Goal: Task Accomplishment & Management: Use online tool/utility

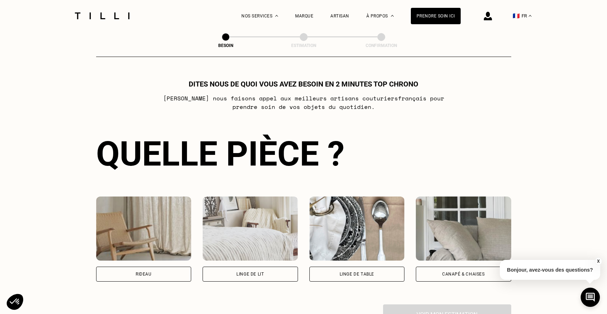
scroll to position [365, 0]
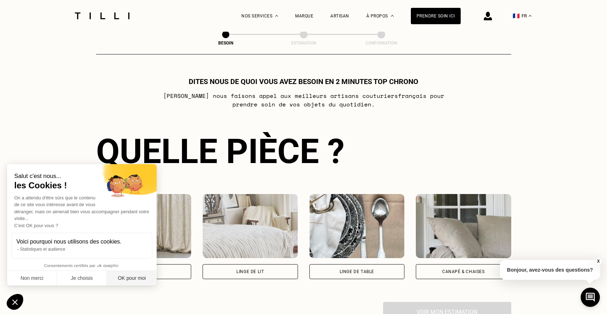
click at [122, 277] on button "OK pour moi" at bounding box center [132, 278] width 50 height 15
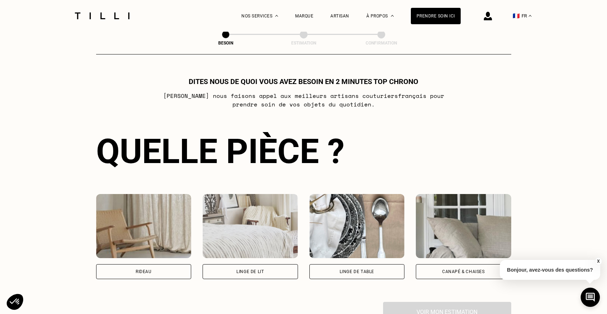
click at [141, 273] on div "Rideau" at bounding box center [144, 272] width 16 height 4
select select "FR"
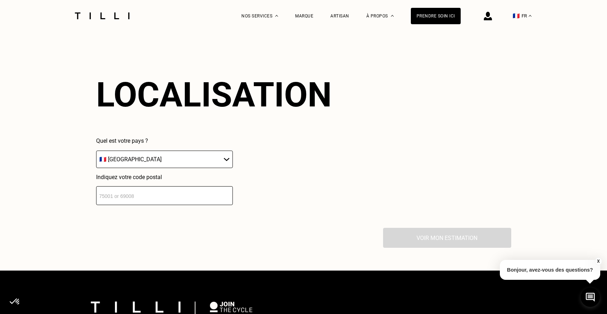
scroll to position [623, 0]
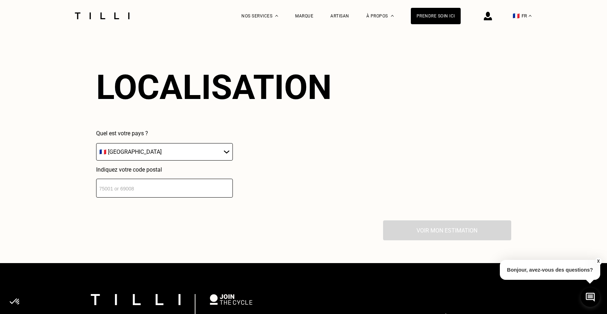
click at [123, 190] on input "number" at bounding box center [164, 188] width 137 height 19
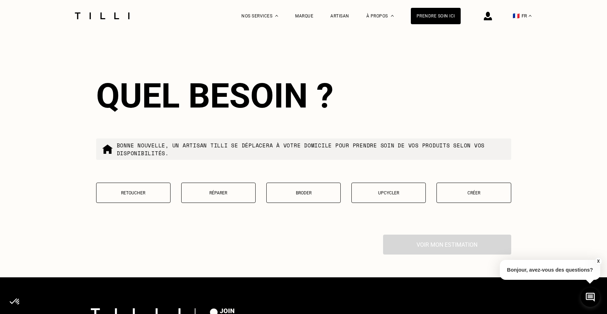
scroll to position [799, 0]
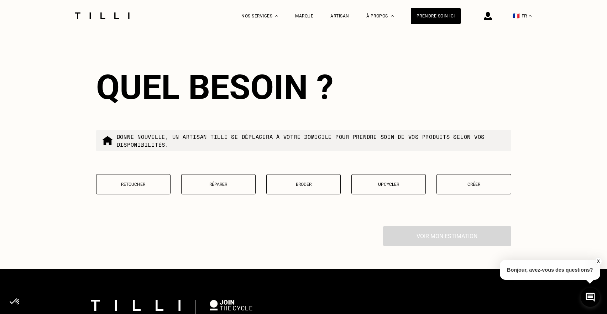
type input "75007"
click at [124, 188] on button "Retoucher" at bounding box center [133, 184] width 74 height 20
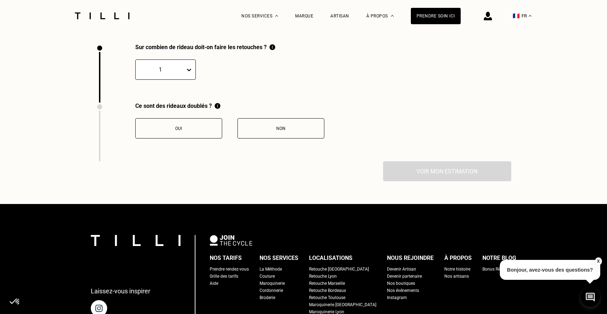
scroll to position [982, 0]
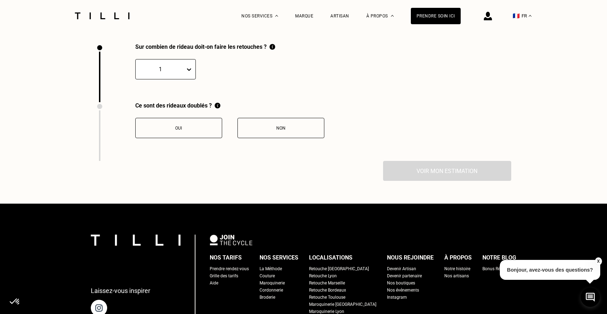
click at [192, 73] on div at bounding box center [191, 69] width 10 height 13
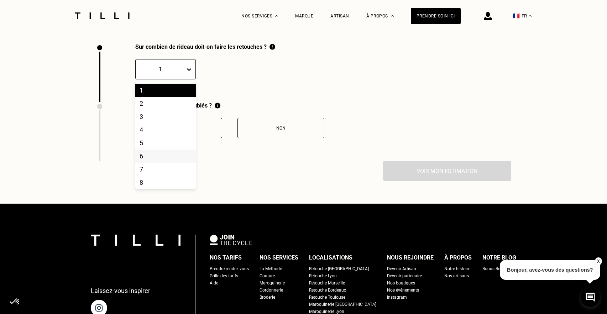
click at [142, 155] on div "6" at bounding box center [165, 156] width 61 height 13
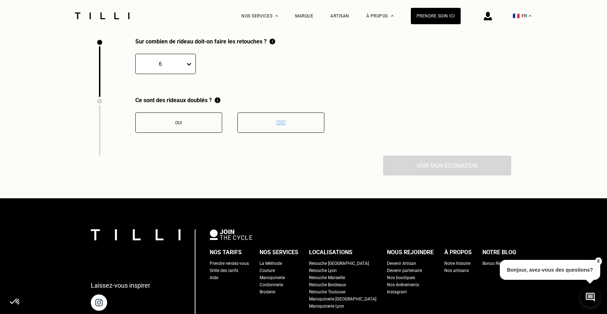
scroll to position [988, 0]
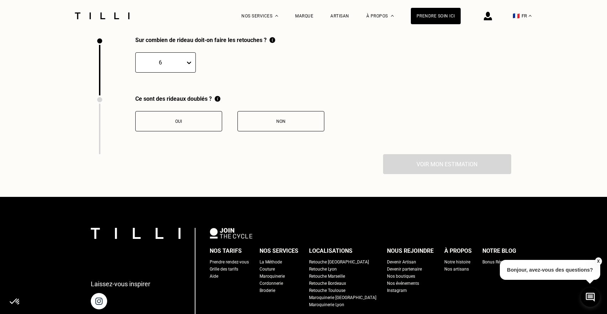
click at [317, 162] on div "Voir mon estimation" at bounding box center [303, 164] width 415 height 20
click at [290, 123] on div "Non" at bounding box center [281, 121] width 79 height 5
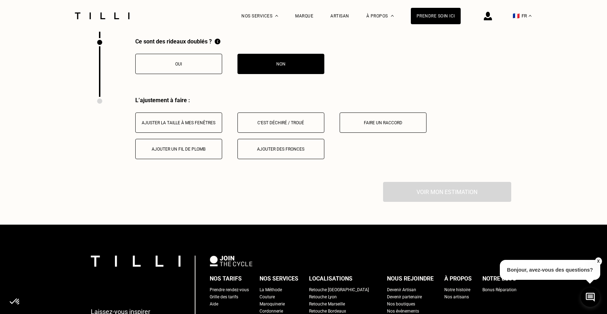
scroll to position [1044, 0]
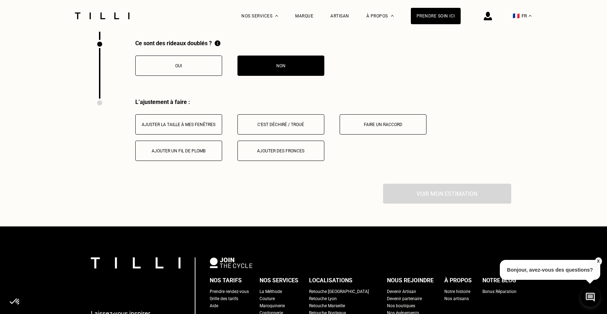
click at [203, 128] on button "Ajuster la taille à mes fenêtres" at bounding box center [178, 124] width 87 height 20
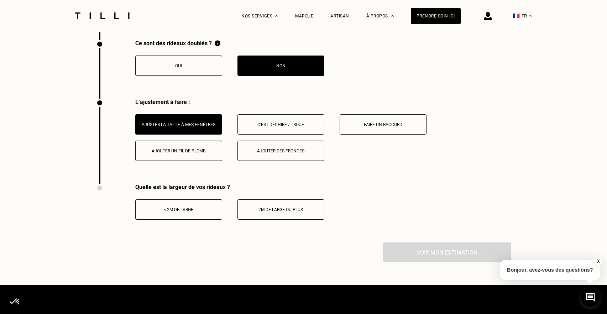
click at [176, 214] on button "< 2m de large" at bounding box center [178, 210] width 87 height 20
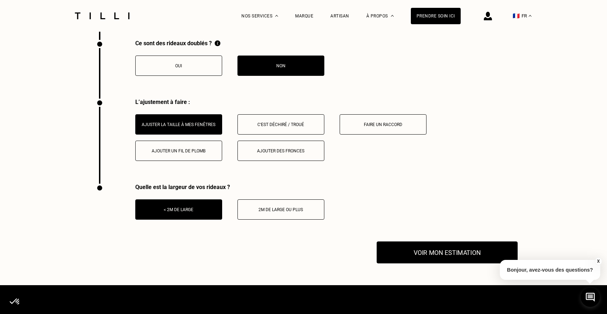
click at [418, 250] on button "Voir mon estimation" at bounding box center [447, 253] width 141 height 22
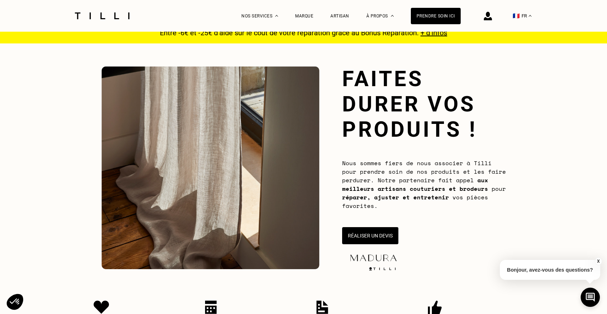
scroll to position [0, 0]
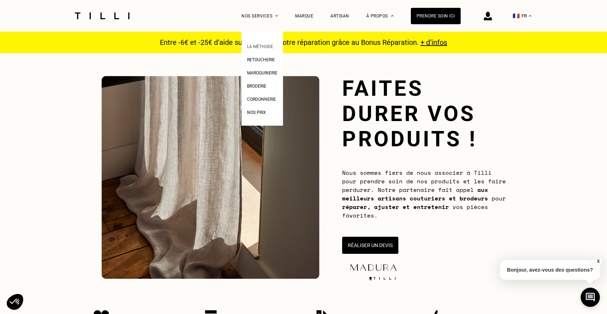
click at [265, 48] on span "La Méthode" at bounding box center [260, 46] width 26 height 5
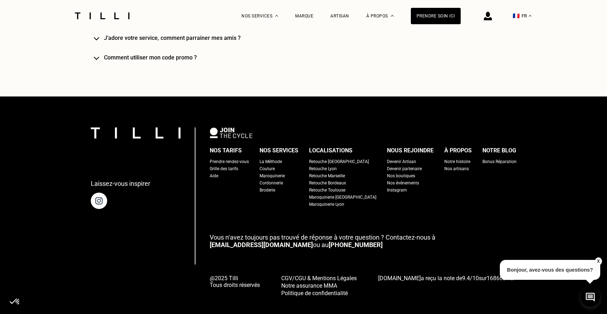
scroll to position [1643, 0]
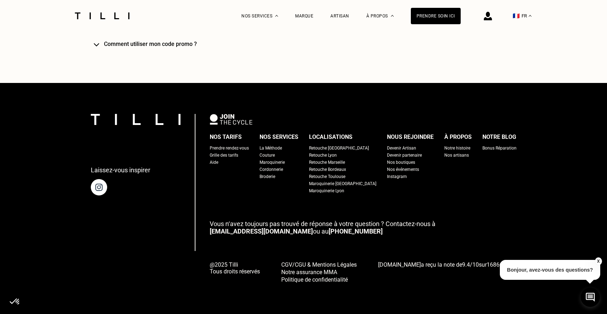
click at [275, 155] on div "Couture" at bounding box center [267, 155] width 15 height 7
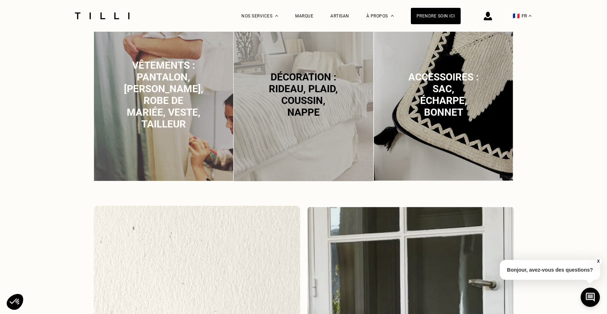
scroll to position [552, 0]
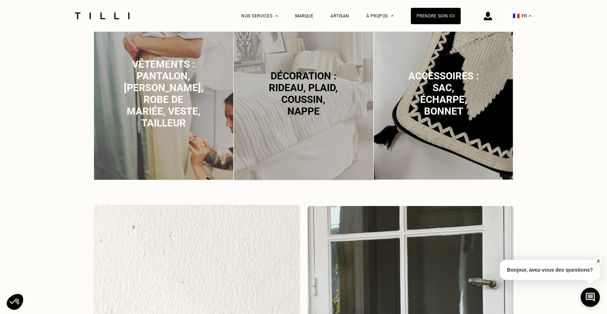
click at [302, 98] on span "Décoration : rideau, plaid, coussin, nappe" at bounding box center [303, 93] width 69 height 47
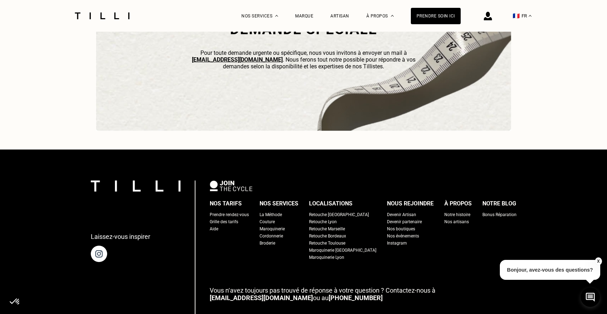
scroll to position [2247, 0]
